Goal: Book appointment/travel/reservation

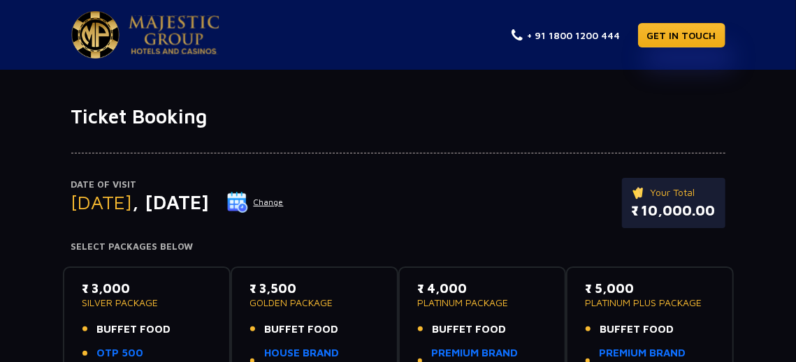
type input "3"
click at [182, 47] on img at bounding box center [174, 34] width 91 height 39
